Goal: Check status: Check status

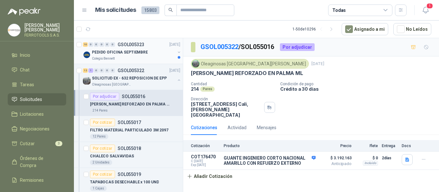
click at [149, 53] on div "PEDIDO OFICINA SEPTIEMBRE" at bounding box center [133, 53] width 83 height 8
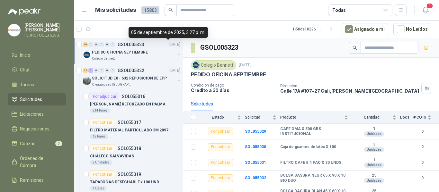
click at [169, 42] on p "[DATE]" at bounding box center [174, 45] width 11 height 6
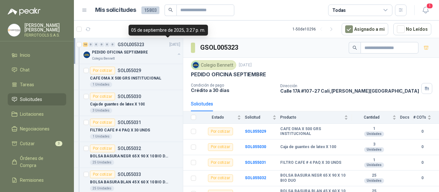
scroll to position [2, 0]
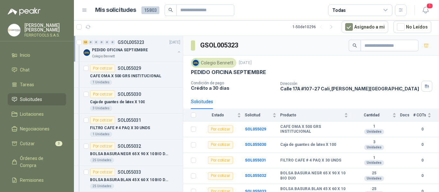
click at [176, 52] on button "button" at bounding box center [178, 51] width 5 height 5
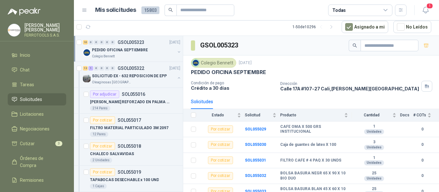
click at [120, 49] on p "PEDIDO OFICINA SEPTIEMBRE" at bounding box center [120, 50] width 56 height 6
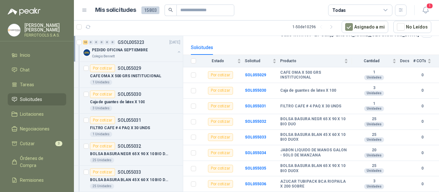
scroll to position [85, 0]
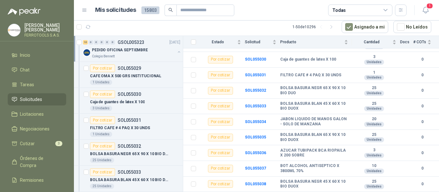
click at [176, 53] on button "button" at bounding box center [178, 51] width 5 height 5
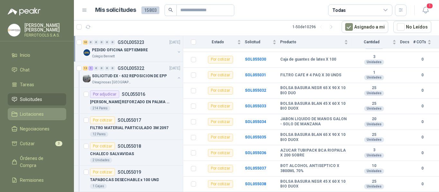
click at [44, 112] on li "Licitaciones" at bounding box center [37, 114] width 51 height 7
click at [36, 98] on span "Solicitudes" at bounding box center [31, 99] width 22 height 7
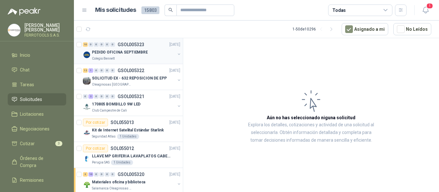
click at [147, 50] on div "PEDIDO OFICINA SEPTIEMBRE" at bounding box center [133, 53] width 83 height 8
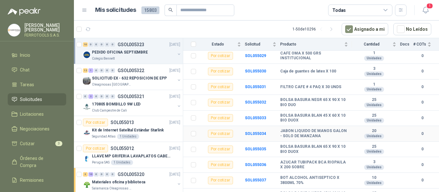
scroll to position [85, 0]
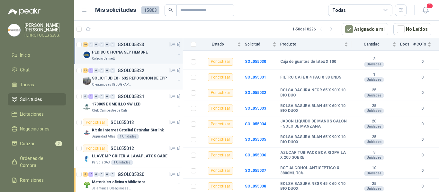
click at [144, 81] on p "SOLICITUD EX - 632 REPOSICION DE EPP" at bounding box center [129, 78] width 75 height 6
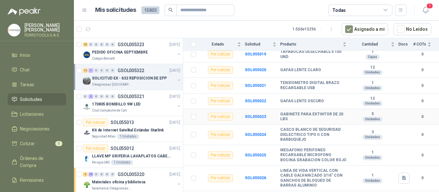
scroll to position [152, 0]
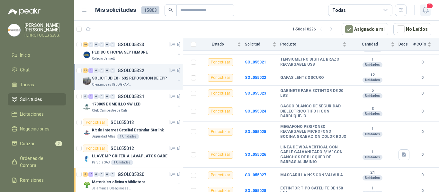
click at [425, 10] on icon "button" at bounding box center [425, 10] width 8 height 8
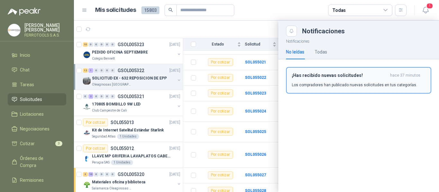
click at [380, 75] on h3 "¡Has recibido nuevas solicitudes!" at bounding box center [340, 75] width 96 height 5
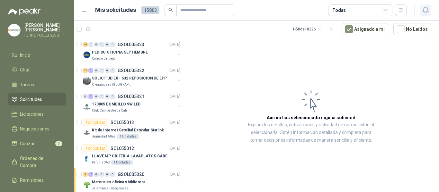
click at [424, 13] on icon "button" at bounding box center [424, 10] width 5 height 6
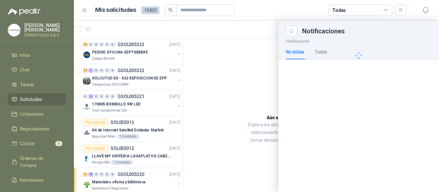
click at [30, 94] on link "Solicitudes" at bounding box center [37, 99] width 58 height 12
click at [29, 108] on link "Licitaciones" at bounding box center [37, 114] width 58 height 12
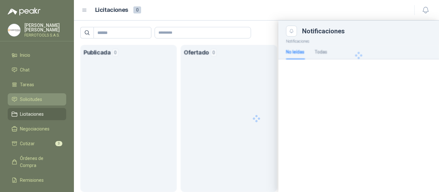
click at [31, 101] on span "Solicitudes" at bounding box center [31, 99] width 22 height 7
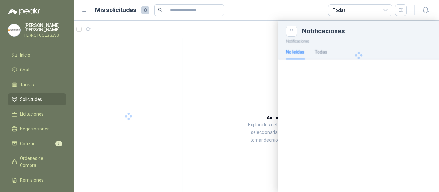
click at [256, 34] on div at bounding box center [256, 107] width 365 height 172
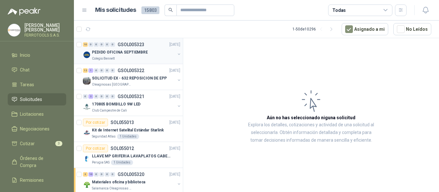
click at [131, 42] on p "GSOL005323" at bounding box center [131, 44] width 27 height 4
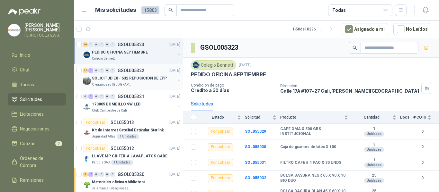
click at [139, 72] on p "GSOL005322" at bounding box center [131, 70] width 27 height 4
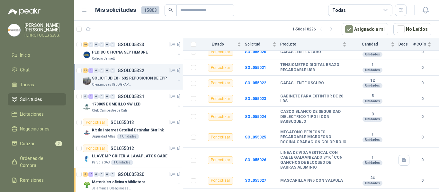
scroll to position [152, 0]
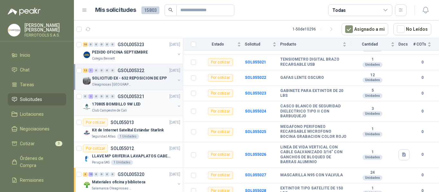
click at [114, 99] on div "0 2 0 0 0 0 GSOL005321 05/09/25" at bounding box center [132, 97] width 99 height 8
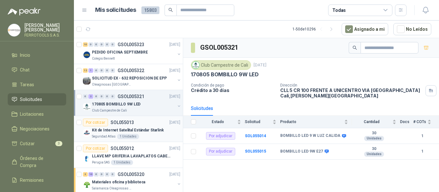
click at [150, 128] on p "Kit de Internet Satelital Estándar Starlink" at bounding box center [128, 131] width 72 height 6
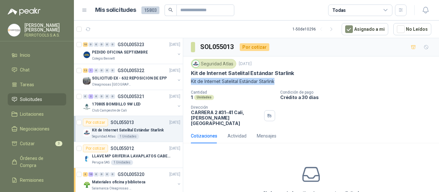
drag, startPoint x: 191, startPoint y: 82, endPoint x: 278, endPoint y: 81, distance: 86.4
click at [278, 81] on p "Kit de Internet Satelital Estándar Starlink" at bounding box center [311, 81] width 240 height 7
copy p "Kit de Internet Satelital Estándar Starlink"
